Goal: Check status: Check status

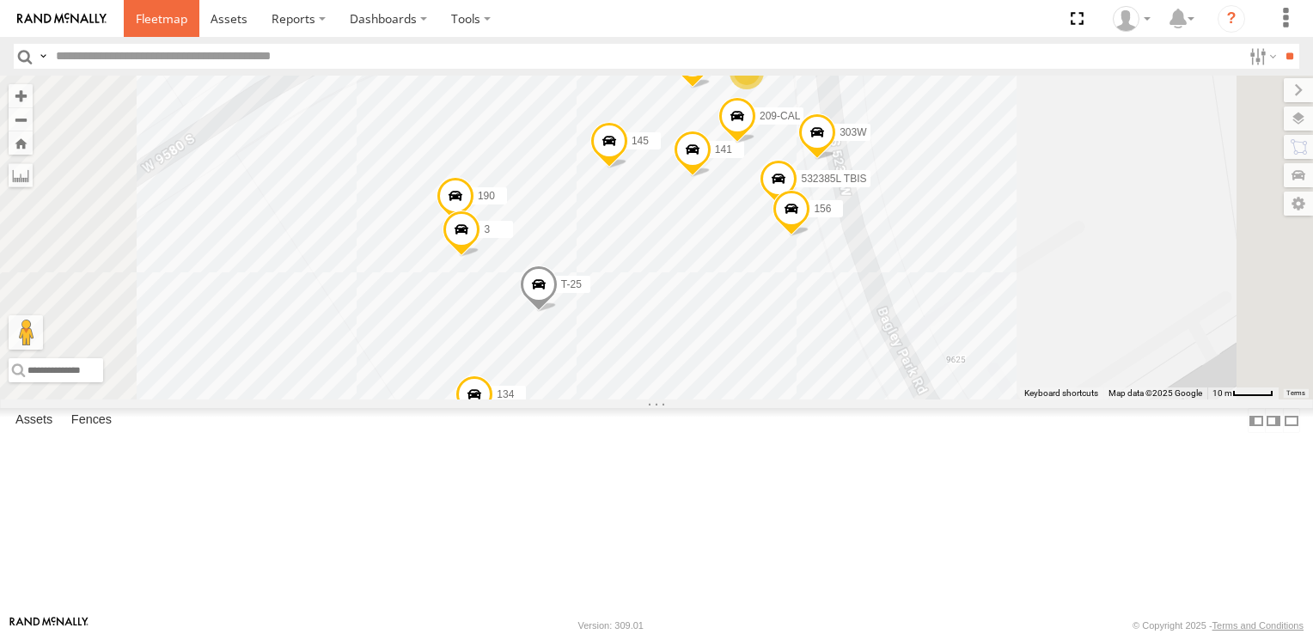
click at [167, 12] on span at bounding box center [162, 18] width 52 height 16
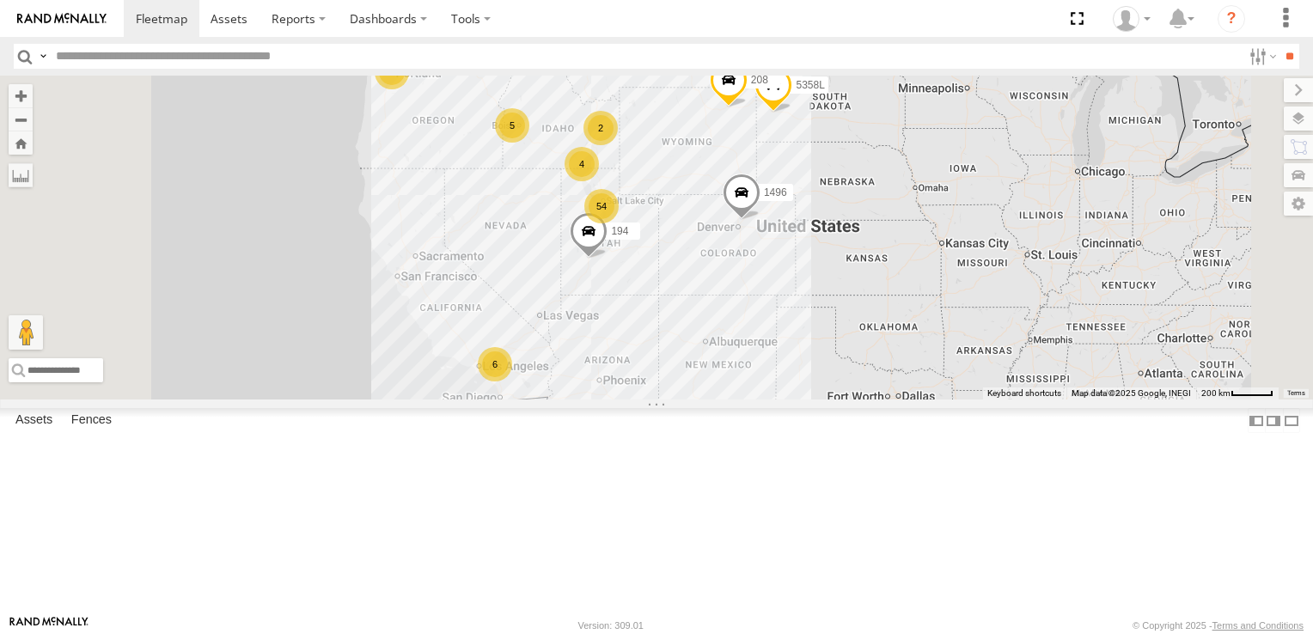
click at [512, 382] on div "6" at bounding box center [495, 364] width 34 height 34
